Goal: Information Seeking & Learning: Learn about a topic

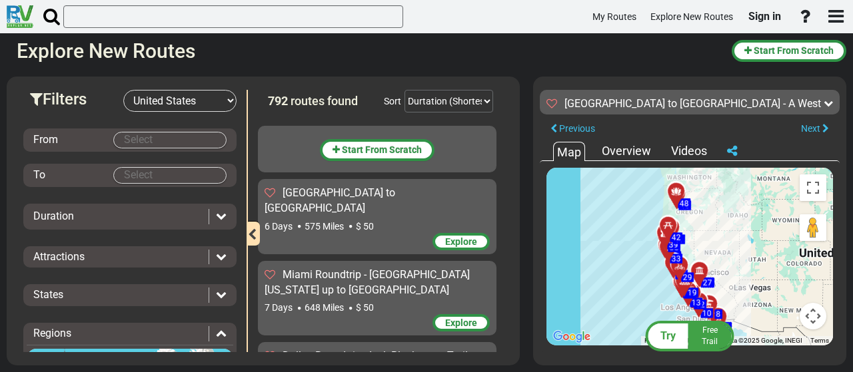
select select "number:2"
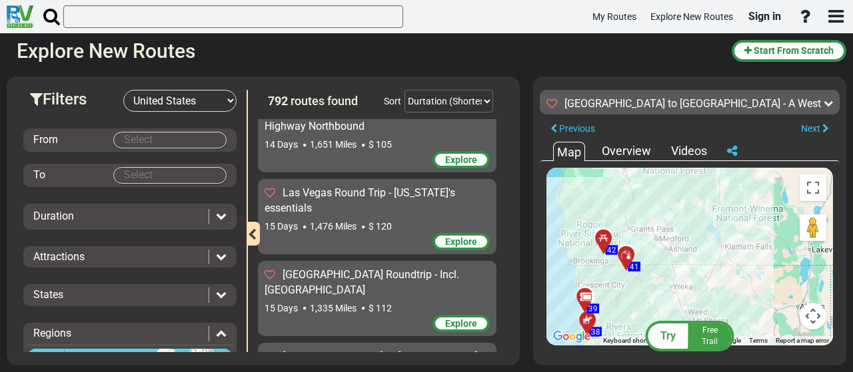
click at [675, 226] on div "To activate drag with keyboard, press Alt + Enter. Once in keyboard drag state,…" at bounding box center [689, 257] width 286 height 178
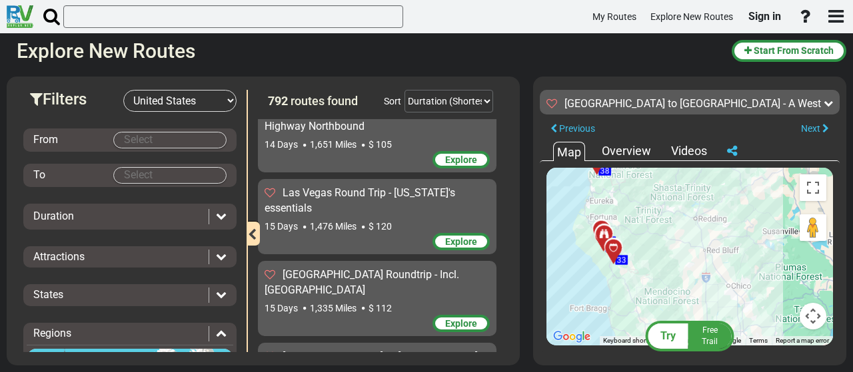
drag, startPoint x: 677, startPoint y: 273, endPoint x: 686, endPoint y: 115, distance: 158.1
click at [686, 115] on div "[GEOGRAPHIC_DATA] to [GEOGRAPHIC_DATA] - A West Coast Odyssey 15 Days 1,765 Mil…" at bounding box center [689, 217] width 300 height 269
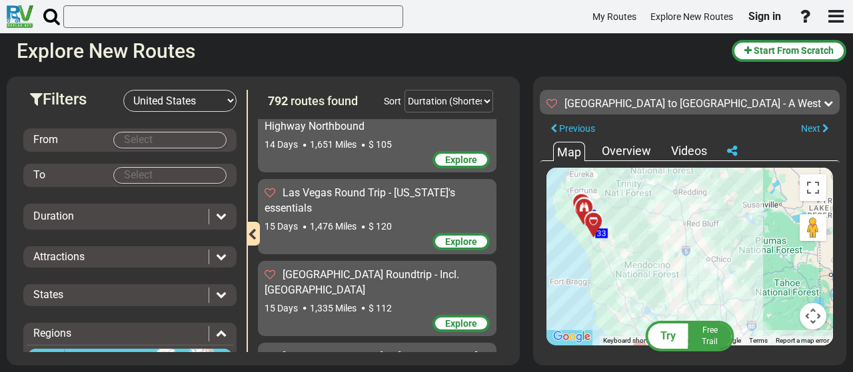
drag, startPoint x: 681, startPoint y: 217, endPoint x: 663, endPoint y: 179, distance: 42.0
click at [663, 179] on div "To activate drag with keyboard, press Alt + Enter. Once in keyboard drag state,…" at bounding box center [689, 257] width 286 height 178
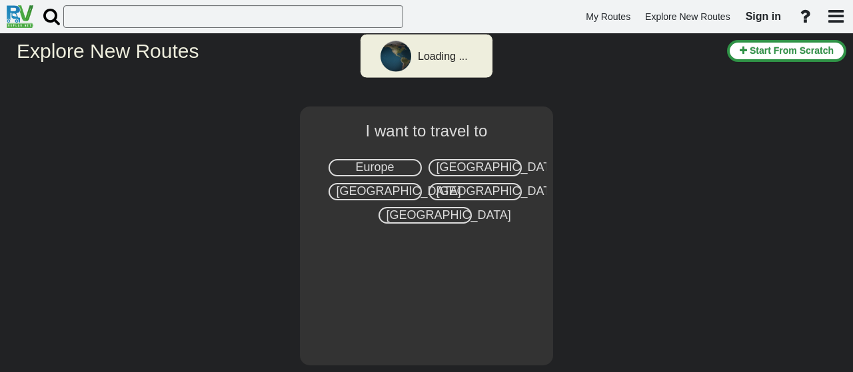
select select "number:2"
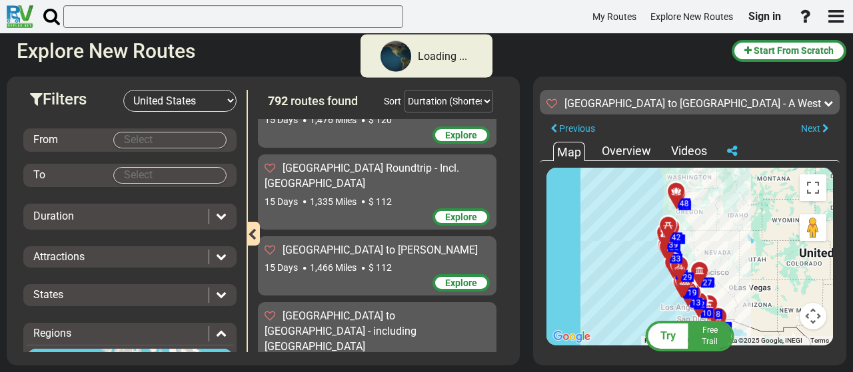
scroll to position [23423, 0]
